Goal: Task Accomplishment & Management: Manage account settings

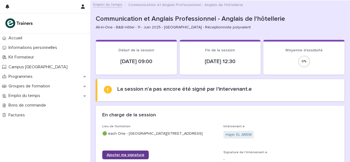
click at [128, 157] on span "Ajouter ma signature" at bounding box center [126, 155] width 38 height 4
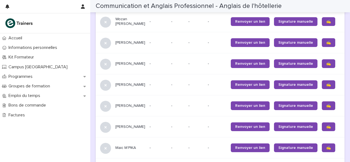
scroll to position [263, 0]
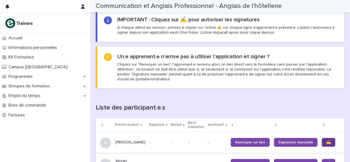
click at [322, 143] on link "✍️" at bounding box center [328, 142] width 13 height 9
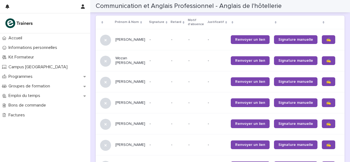
scroll to position [372, 0]
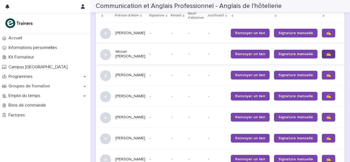
click at [327, 56] on span "✍️" at bounding box center [329, 54] width 5 height 4
click at [322, 80] on link "✍️" at bounding box center [328, 75] width 13 height 9
click at [327, 98] on span "✍️" at bounding box center [329, 96] width 5 height 4
click at [327, 119] on span "✍️" at bounding box center [329, 118] width 5 height 4
click at [327, 140] on span "✍️" at bounding box center [329, 139] width 5 height 4
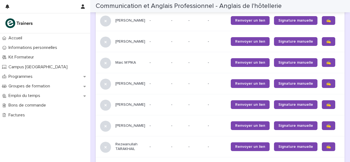
scroll to position [493, 0]
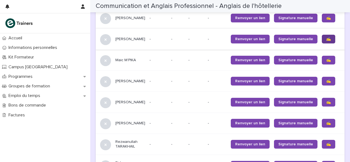
click at [322, 44] on link "✍️" at bounding box center [328, 39] width 13 height 9
click at [322, 65] on link "✍️" at bounding box center [328, 60] width 13 height 9
click at [327, 83] on span "✍️" at bounding box center [329, 81] width 5 height 4
click at [322, 107] on link "✍️" at bounding box center [328, 102] width 13 height 9
click at [322, 128] on link "✍️" at bounding box center [328, 123] width 13 height 9
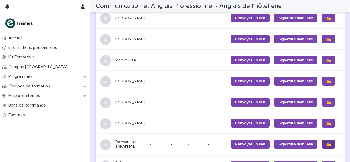
click at [327, 146] on span "✍️" at bounding box center [329, 145] width 5 height 4
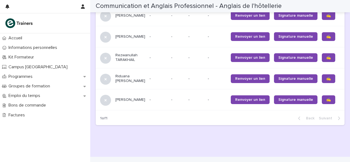
scroll to position [580, 0]
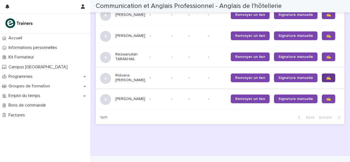
click at [327, 80] on span "✍️" at bounding box center [329, 78] width 5 height 4
click at [327, 101] on span "✍️" at bounding box center [329, 99] width 5 height 4
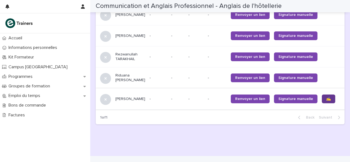
click at [322, 104] on link "✍️" at bounding box center [328, 99] width 13 height 9
click at [327, 101] on span "✍️" at bounding box center [329, 99] width 5 height 4
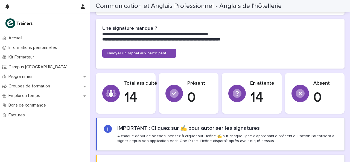
scroll to position [12, 0]
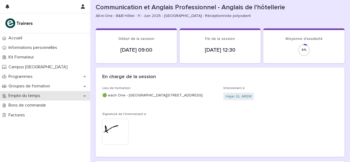
click at [34, 98] on p "Emploi du temps" at bounding box center [25, 95] width 38 height 5
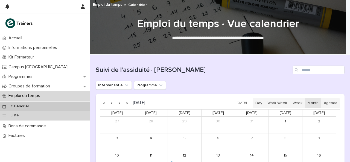
click at [18, 115] on p "Liste" at bounding box center [14, 115] width 17 height 5
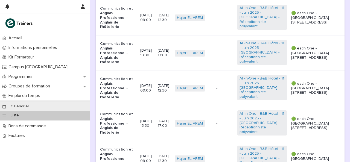
scroll to position [76, 0]
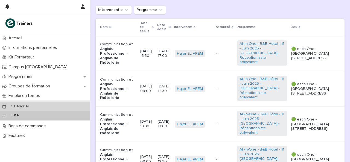
click at [23, 103] on div "Calendrier" at bounding box center [45, 106] width 90 height 9
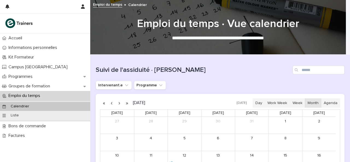
scroll to position [105, 0]
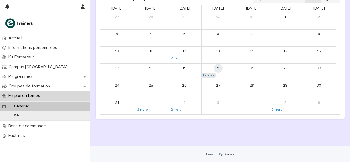
click at [212, 74] on link "+2 more" at bounding box center [209, 75] width 14 height 4
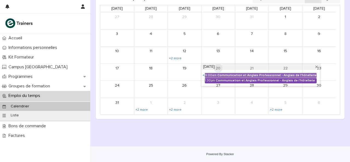
click at [227, 79] on div "Communication et Anglais Professionnel - Anglais de l'hôtellerie" at bounding box center [266, 81] width 101 height 4
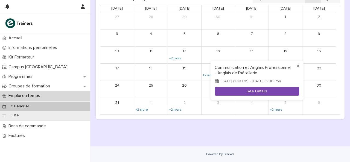
click at [247, 94] on button "See Details" at bounding box center [257, 91] width 84 height 9
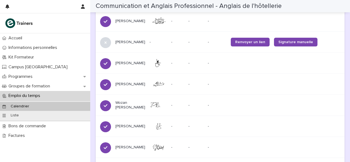
scroll to position [568, 0]
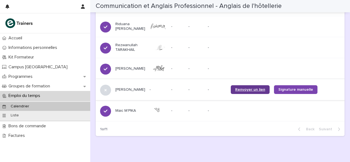
click at [245, 92] on span "Renvoyer un lien" at bounding box center [250, 90] width 30 height 4
click at [235, 92] on span "Renvoyer un lien" at bounding box center [250, 90] width 30 height 4
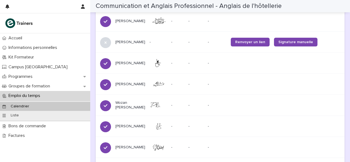
click at [35, 109] on div "Calendrier" at bounding box center [45, 106] width 90 height 9
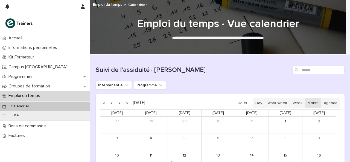
scroll to position [105, 0]
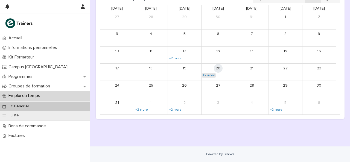
click at [209, 75] on link "+2 more" at bounding box center [209, 75] width 14 height 4
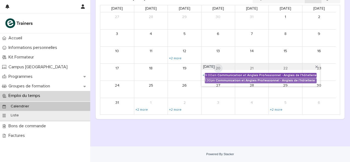
click at [221, 74] on div "Communication et Anglais Professionnel - Anglais de l'hôtellerie" at bounding box center [267, 76] width 99 height 4
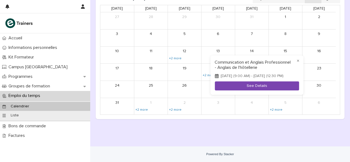
click at [247, 88] on button "See Details" at bounding box center [257, 86] width 84 height 9
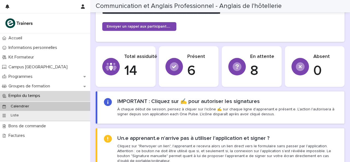
scroll to position [323, 0]
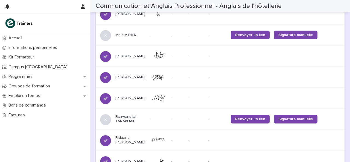
scroll to position [376, 0]
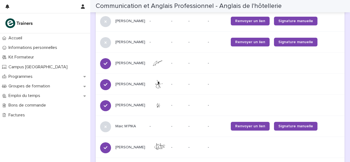
scroll to position [284, 0]
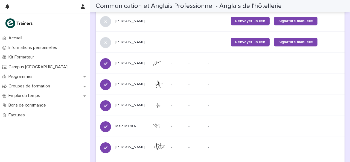
scroll to position [568, 0]
